Goal: Transaction & Acquisition: Purchase product/service

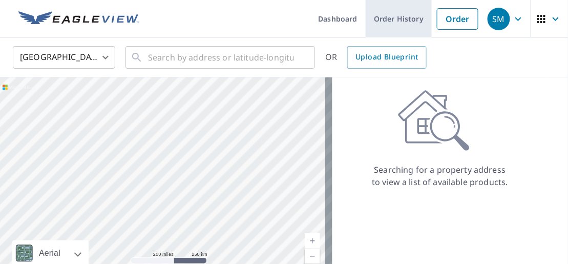
click at [403, 19] on link "Order History" at bounding box center [398, 18] width 66 height 37
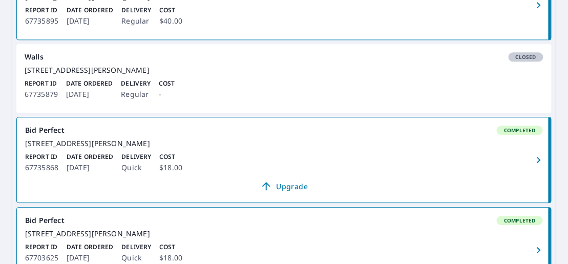
scroll to position [665, 0]
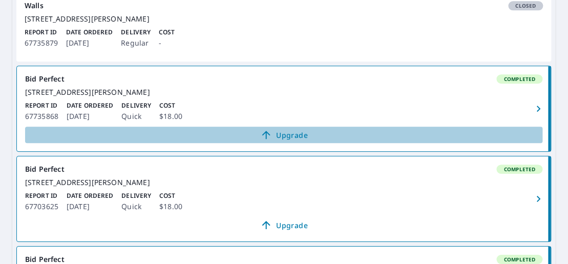
click at [287, 141] on span "Upgrade" at bounding box center [283, 134] width 505 height 12
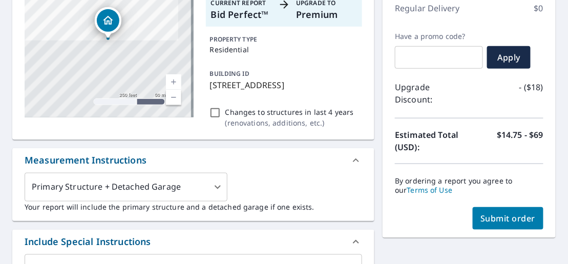
scroll to position [96, 0]
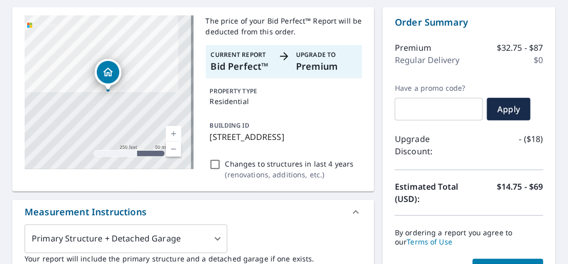
click at [310, 68] on p "Premium" at bounding box center [326, 66] width 61 height 14
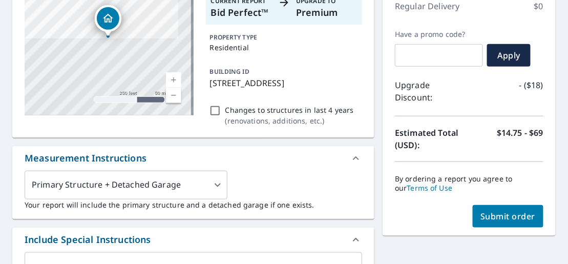
scroll to position [249, 0]
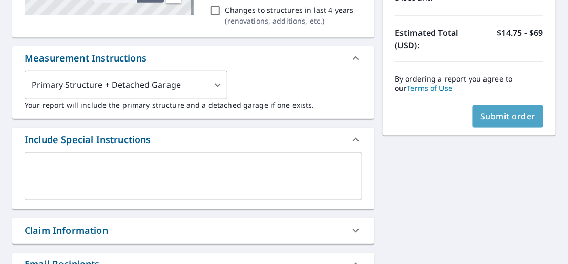
click at [507, 115] on span "Submit order" at bounding box center [508, 116] width 55 height 11
